Goal: Transaction & Acquisition: Purchase product/service

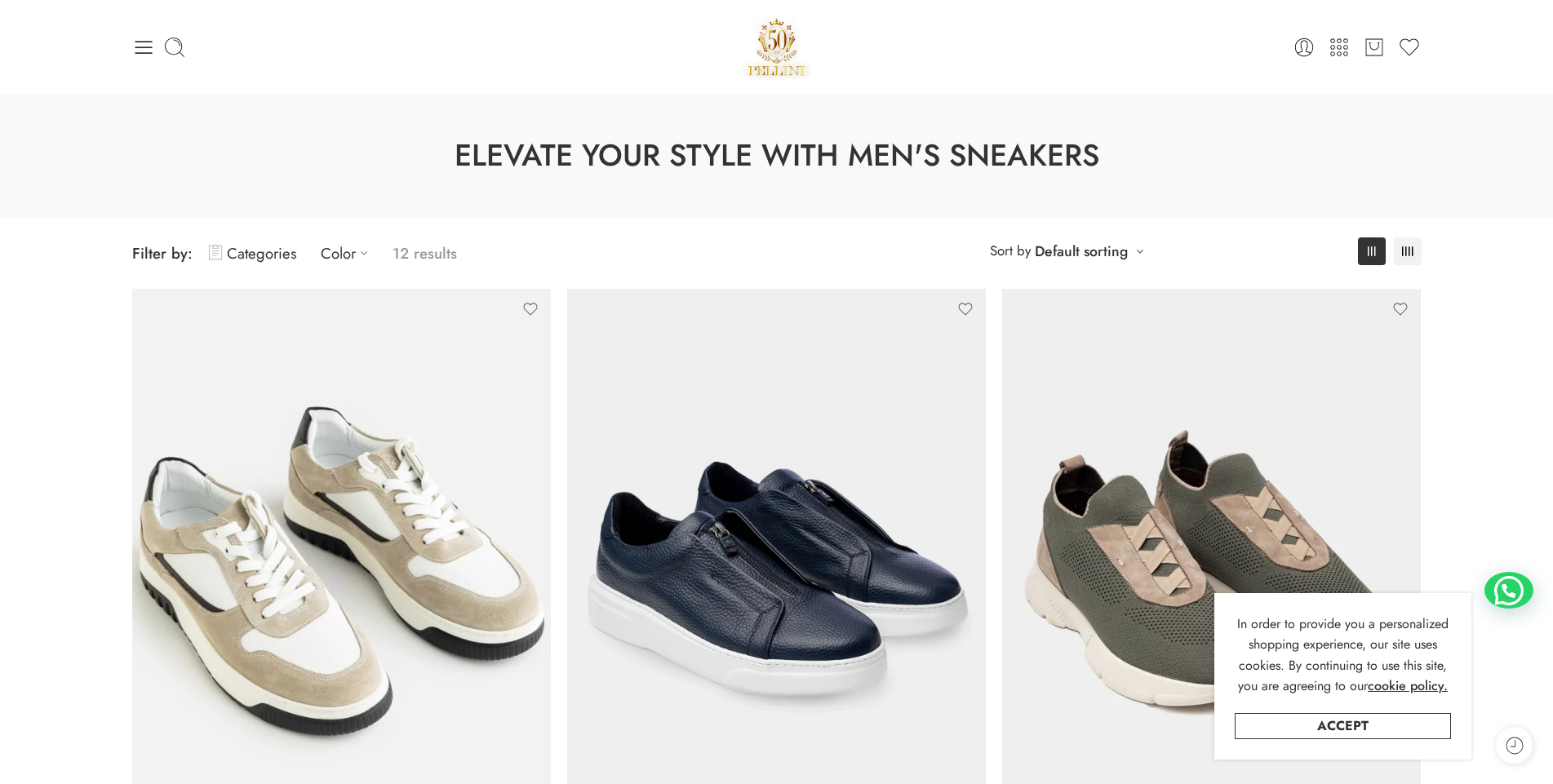
click at [781, 49] on img at bounding box center [776, 47] width 70 height 70
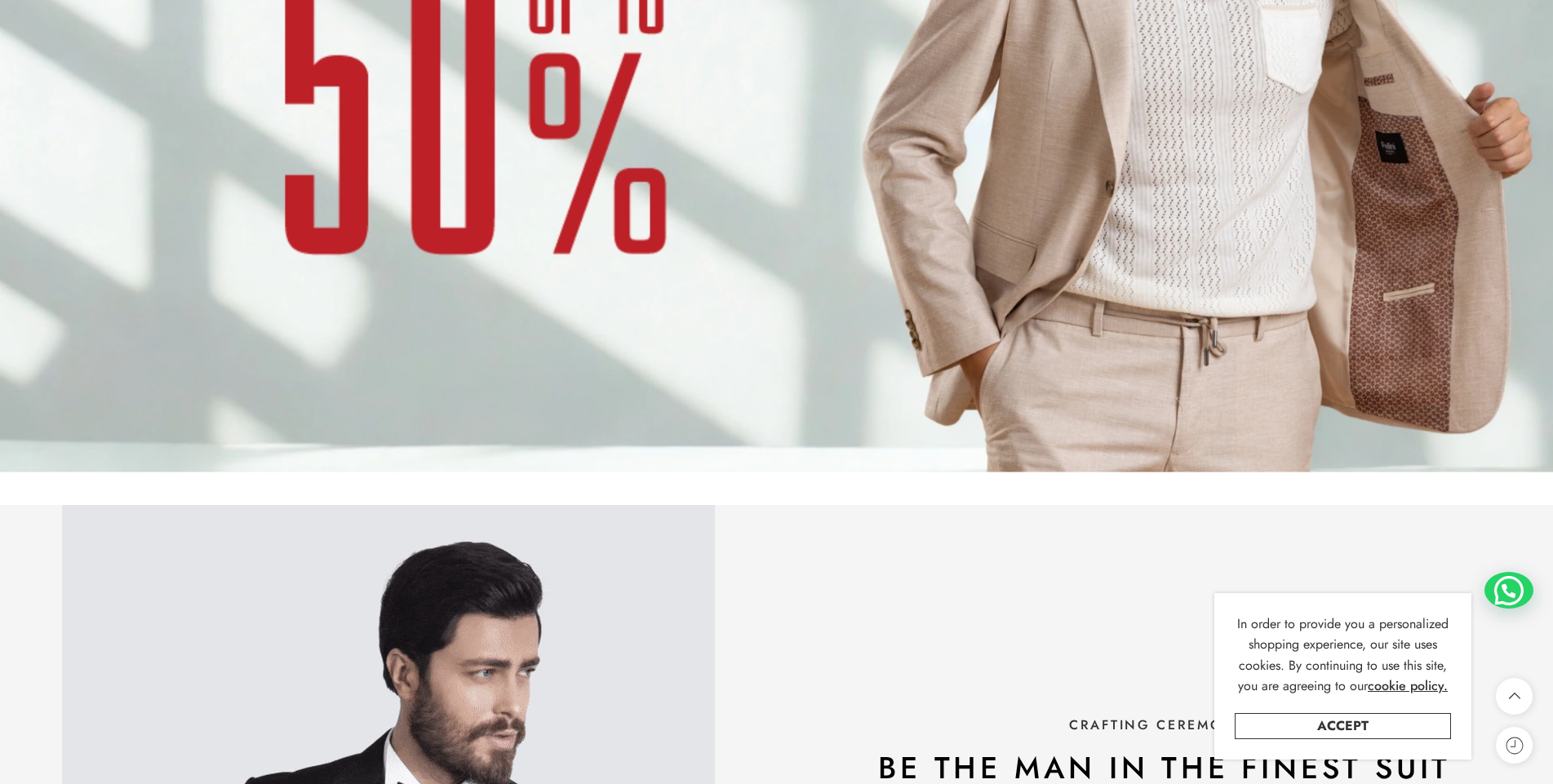
scroll to position [1877, 0]
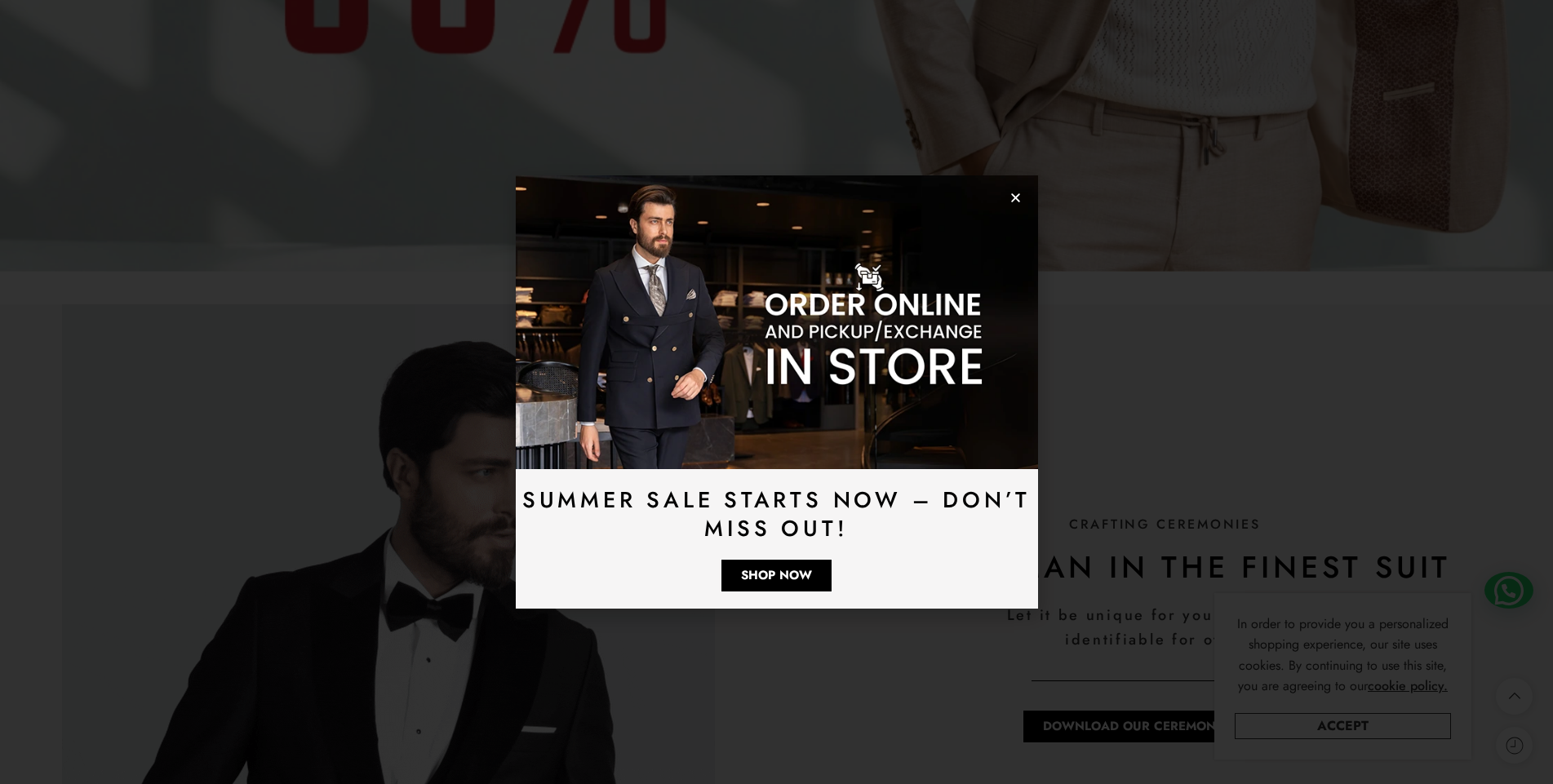
click at [1012, 200] on icon "Close" at bounding box center [1016, 198] width 12 height 12
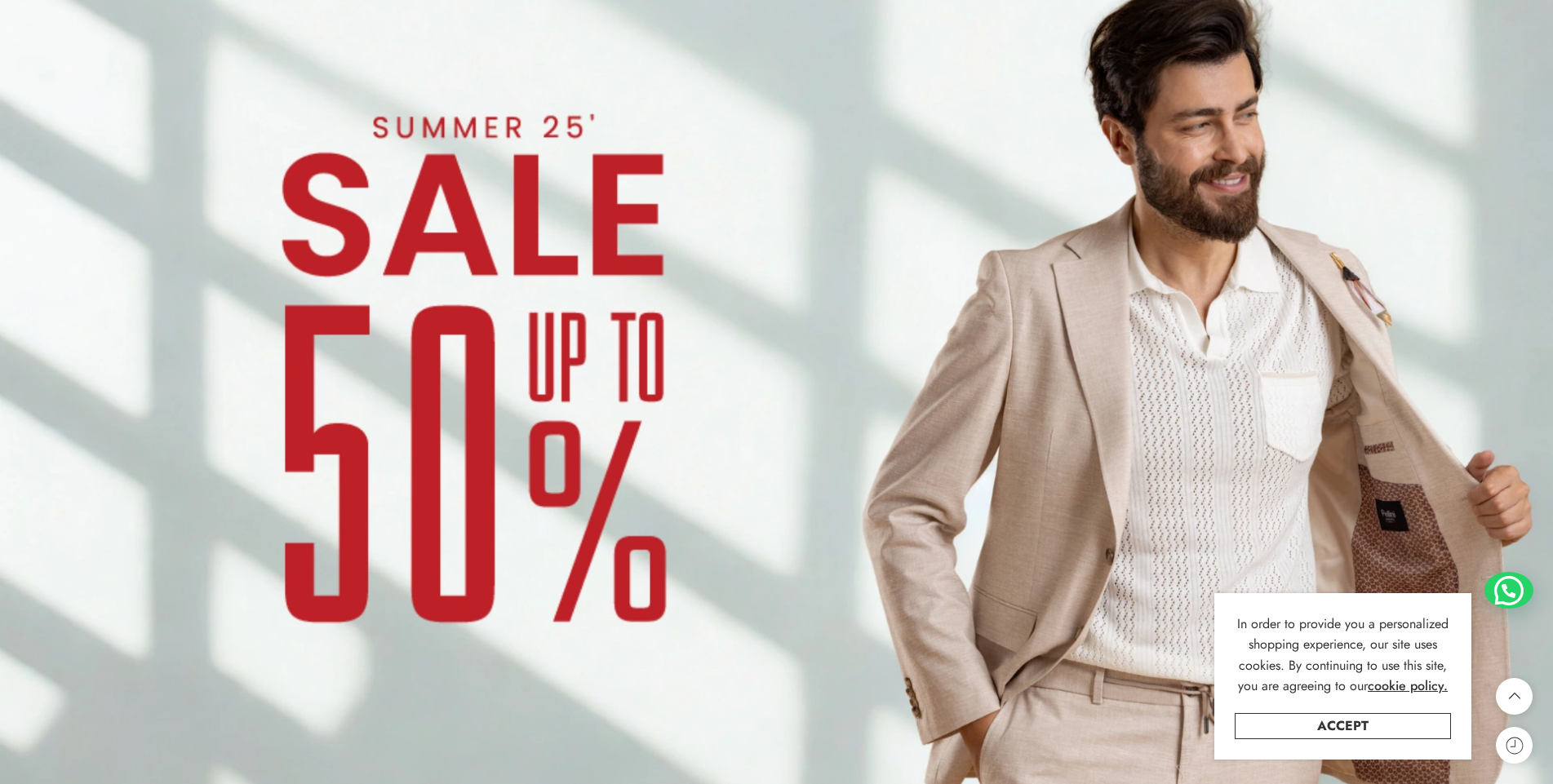
scroll to position [1320, 0]
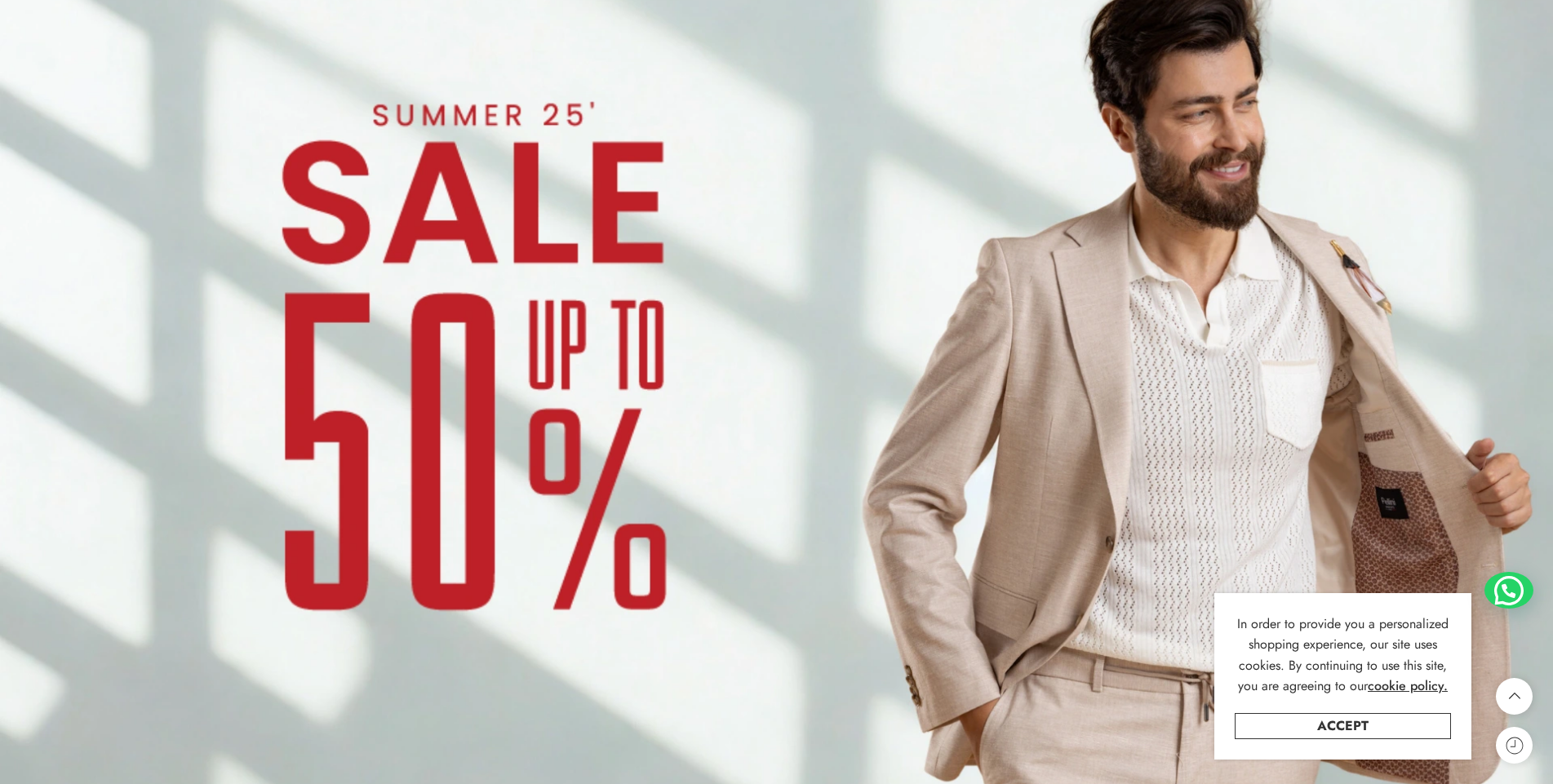
click at [712, 317] on img at bounding box center [776, 392] width 1553 height 873
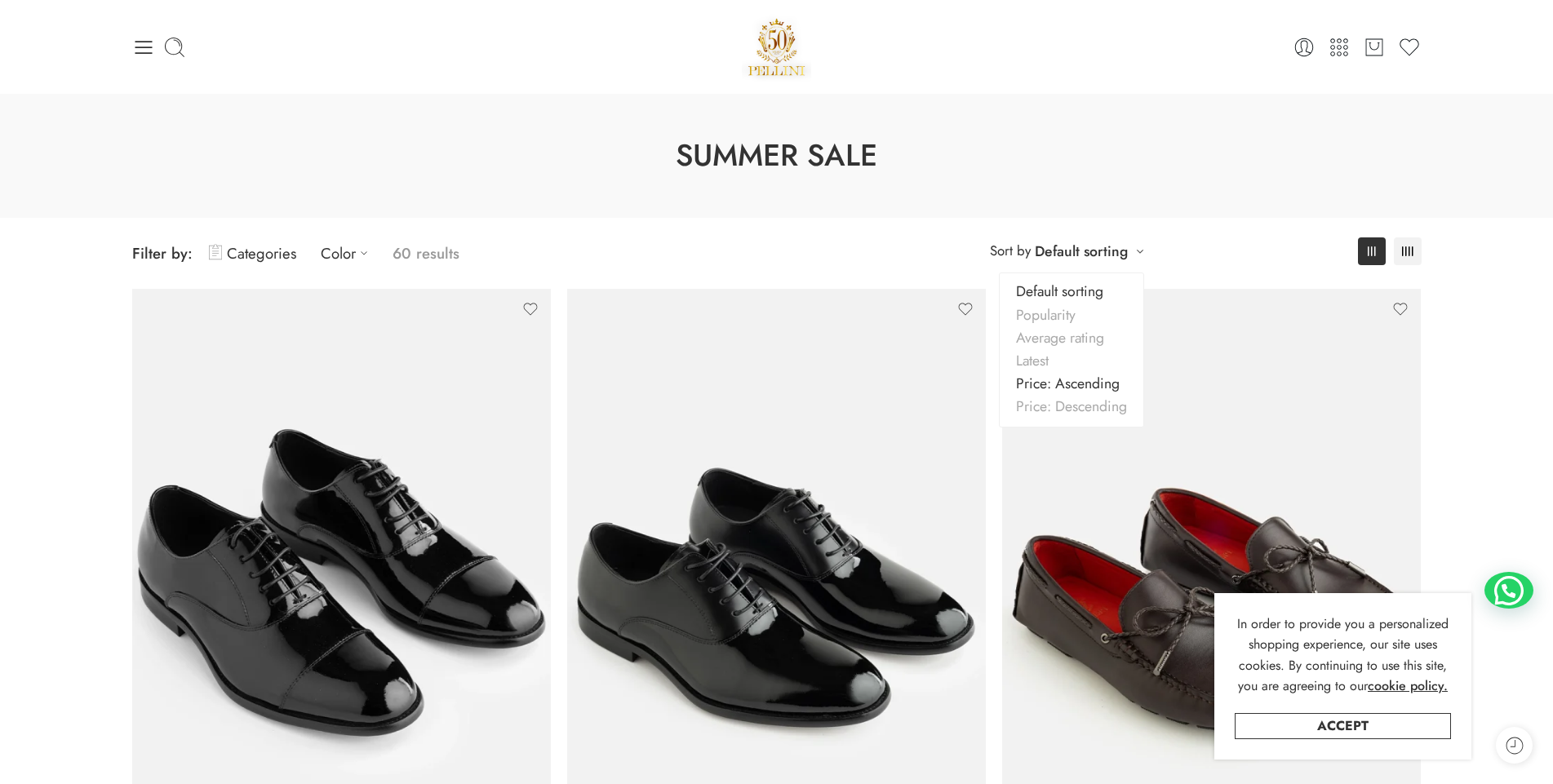
click at [1071, 387] on link "Price: Ascending" at bounding box center [1071, 384] width 144 height 23
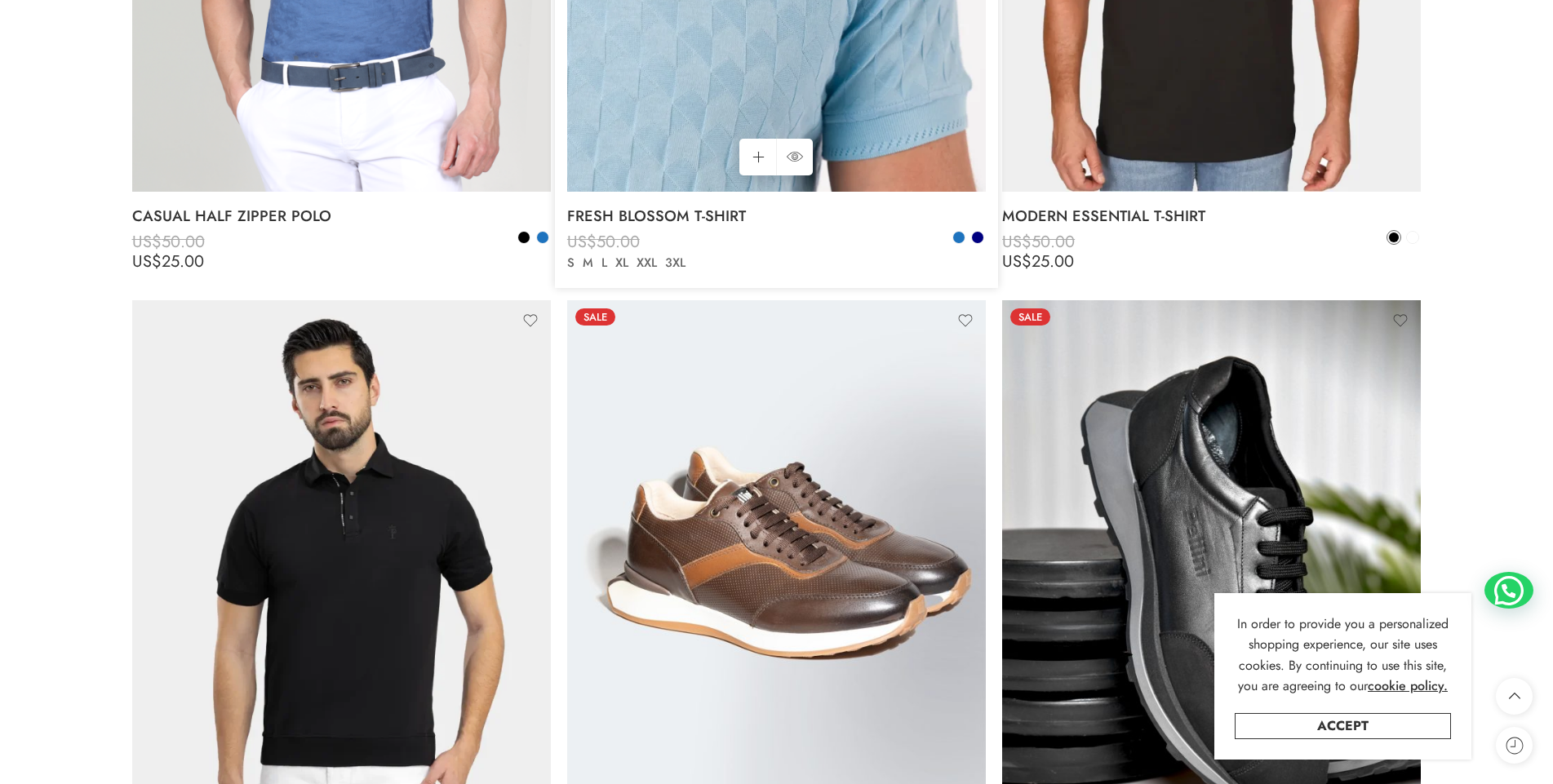
scroll to position [3555, 0]
